Goal: Find specific page/section: Find specific page/section

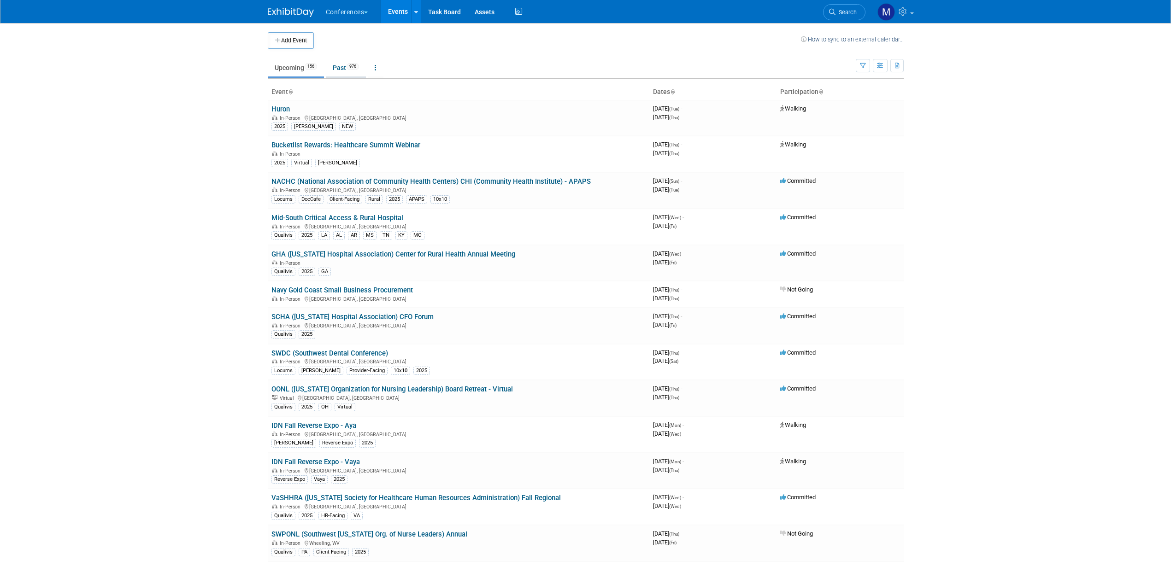
click at [349, 70] on link "Past 976" at bounding box center [346, 68] width 40 height 18
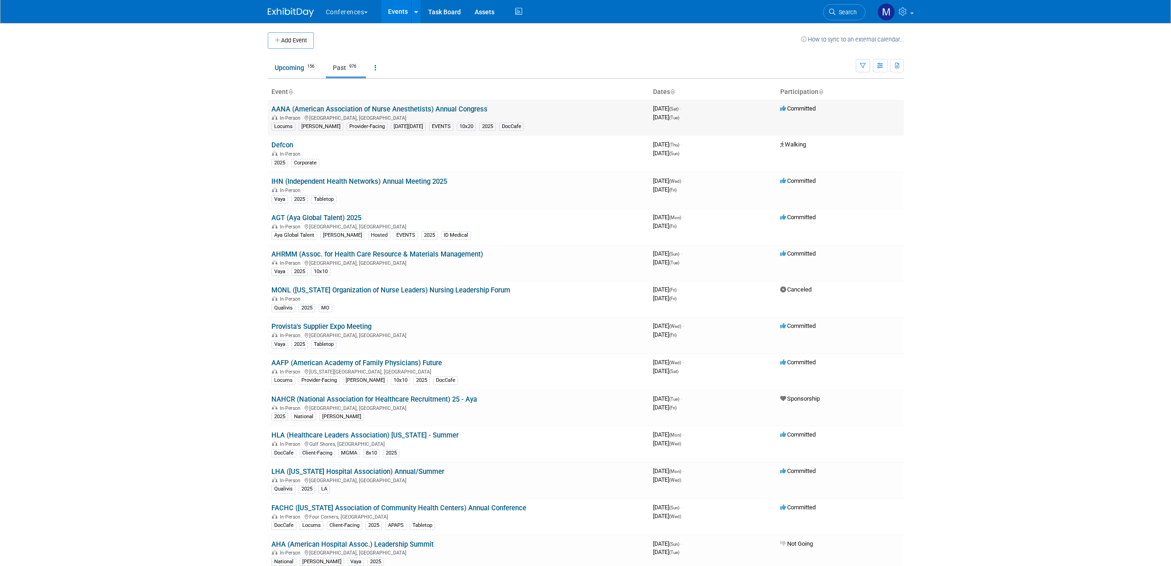
click at [354, 111] on link "AANA (American Association of Nurse Anesthetists) Annual Congress" at bounding box center [379, 109] width 216 height 8
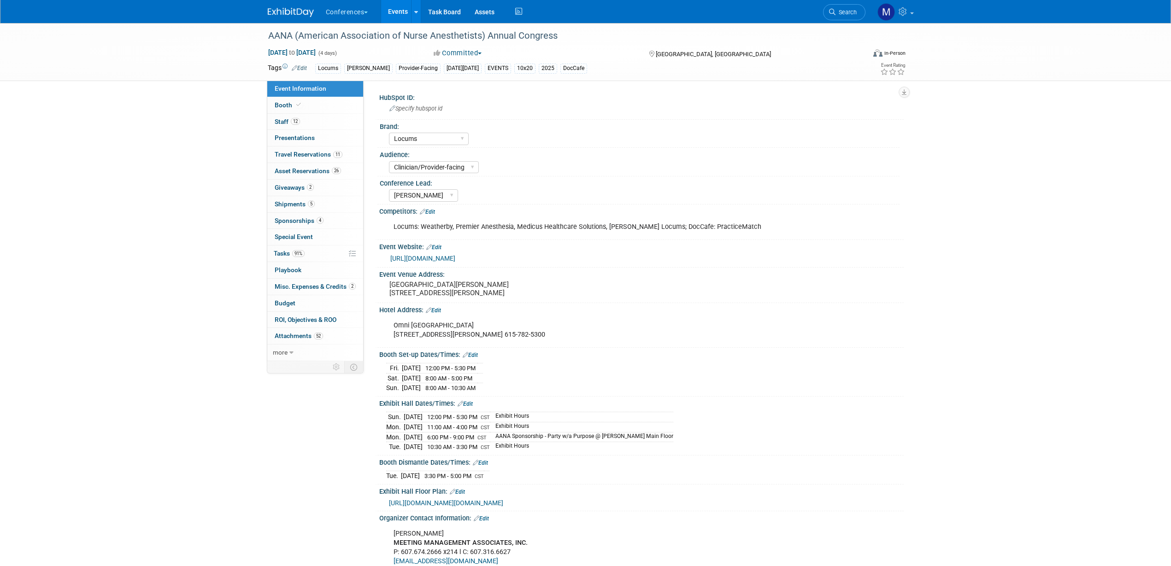
select select "Locums"
select select "Clinician/Provider-facing"
select select "Mel"
click at [333, 155] on span "11" at bounding box center [337, 154] width 9 height 7
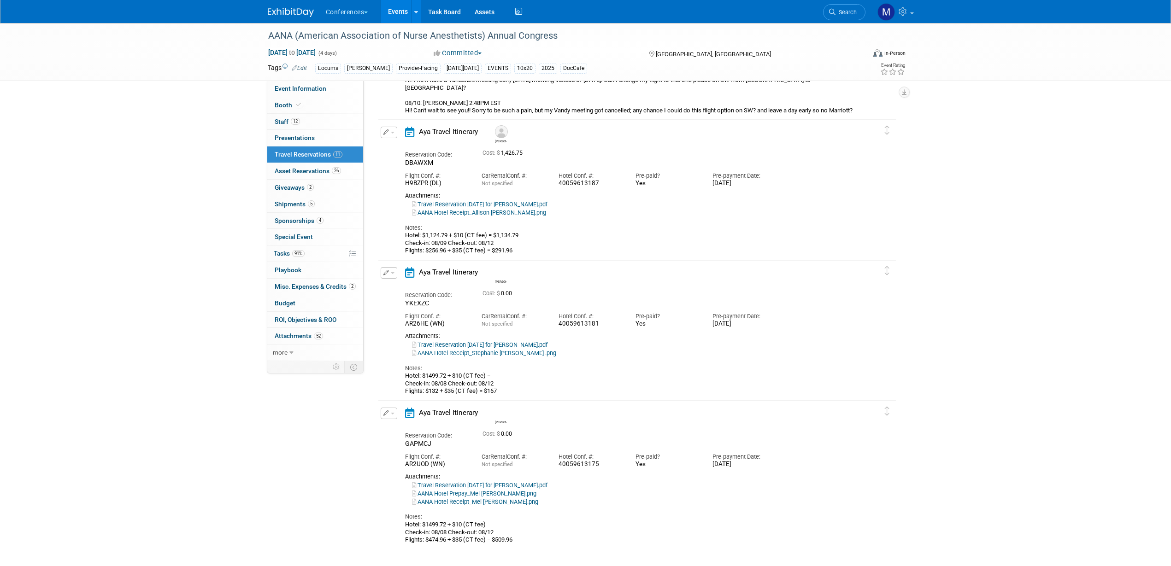
scroll to position [1308, 0]
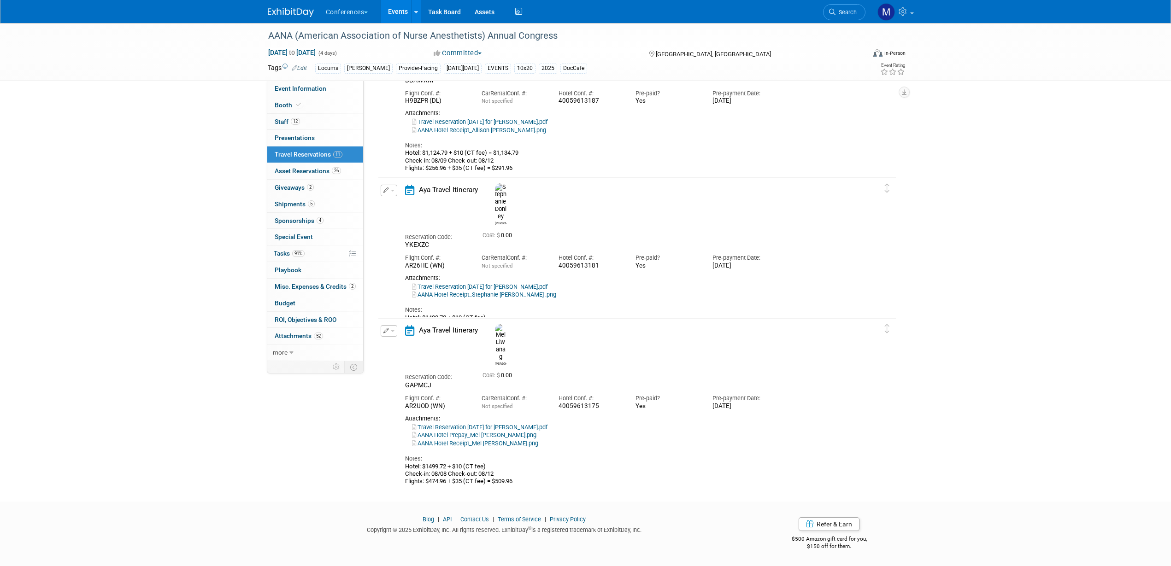
click at [531, 283] on link "Travel Reservation August 08 for STEPHANIE M DONLEY.pdf" at bounding box center [479, 286] width 135 height 7
